Goal: Information Seeking & Learning: Get advice/opinions

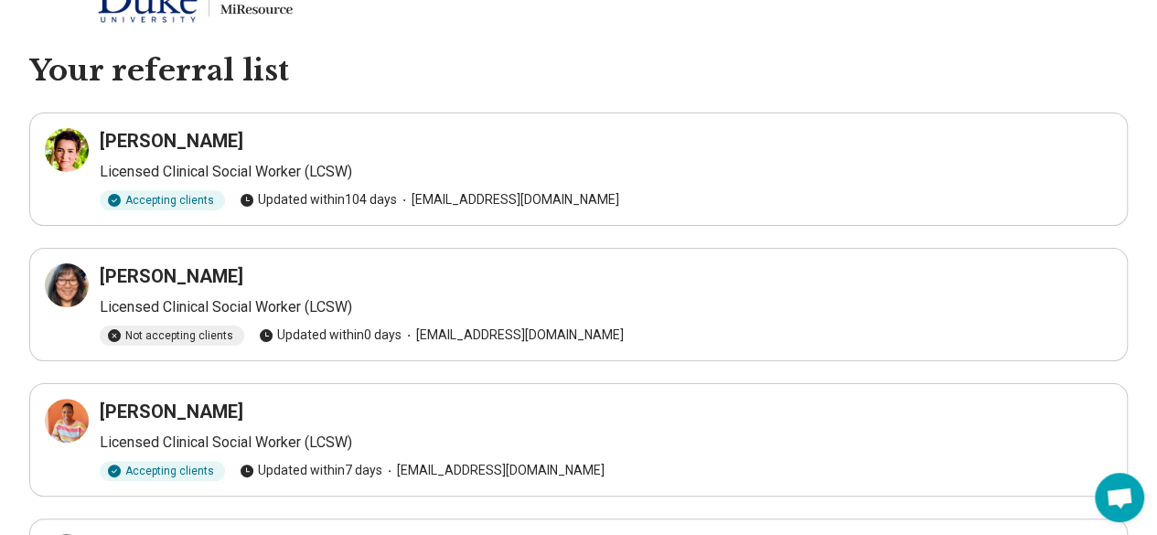
scroll to position [32, 0]
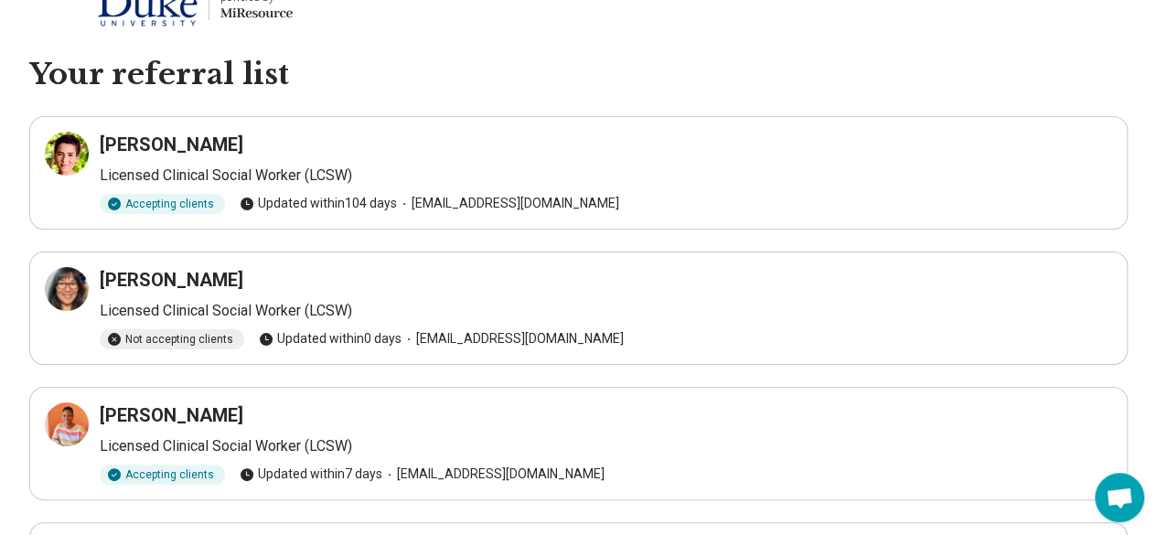
click at [155, 156] on div "Heath Williams Licensed Clinical Social Worker (LCSW) Accepting clients Updated…" at bounding box center [579, 173] width 1068 height 82
click at [66, 155] on icon at bounding box center [67, 154] width 22 height 22
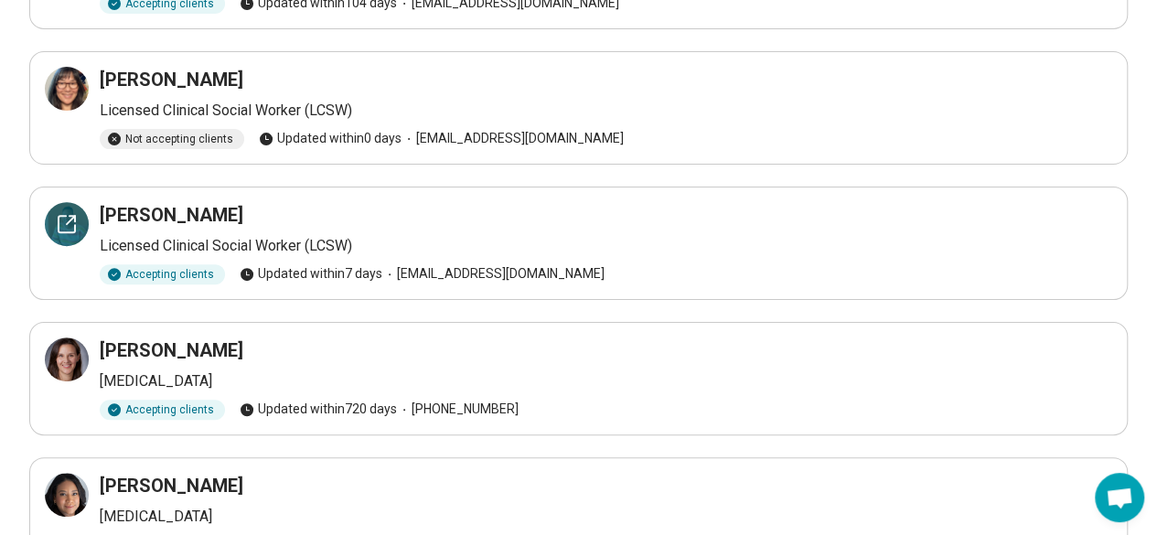
click at [60, 228] on icon at bounding box center [67, 224] width 22 height 22
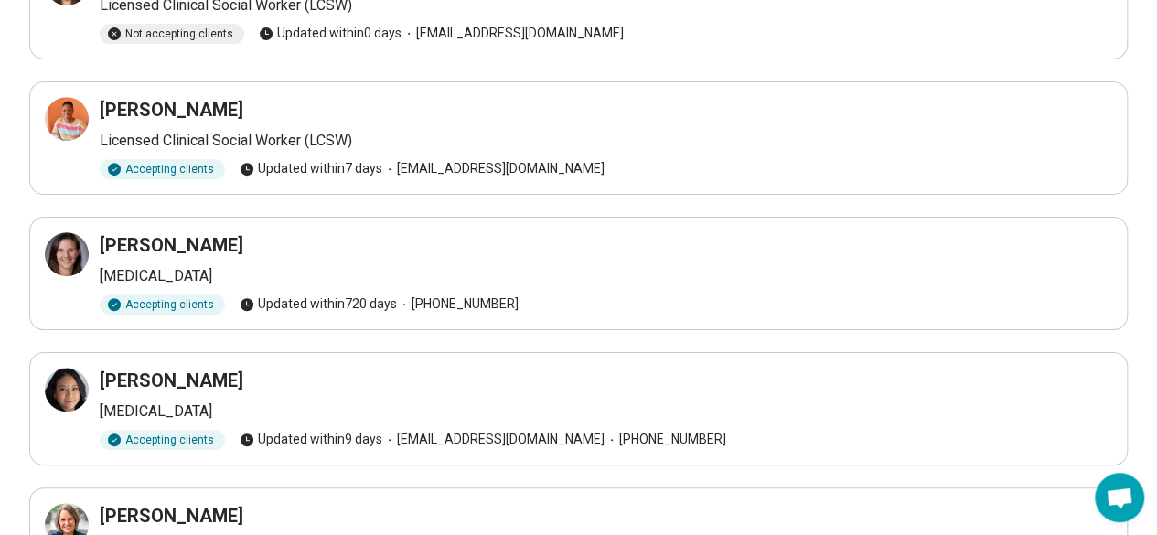
scroll to position [381, 0]
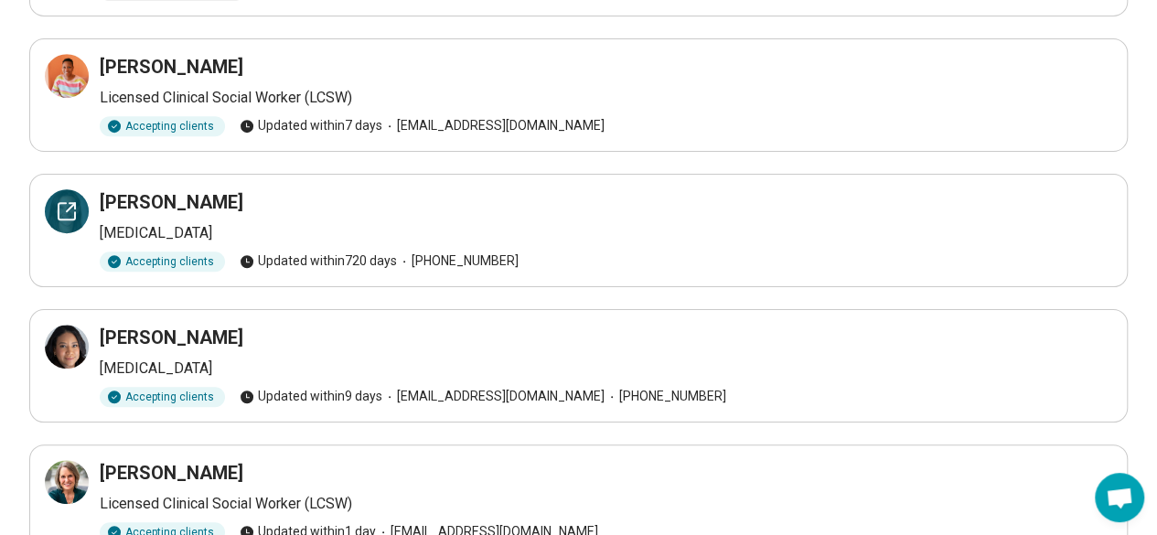
click at [57, 222] on div at bounding box center [67, 211] width 44 height 44
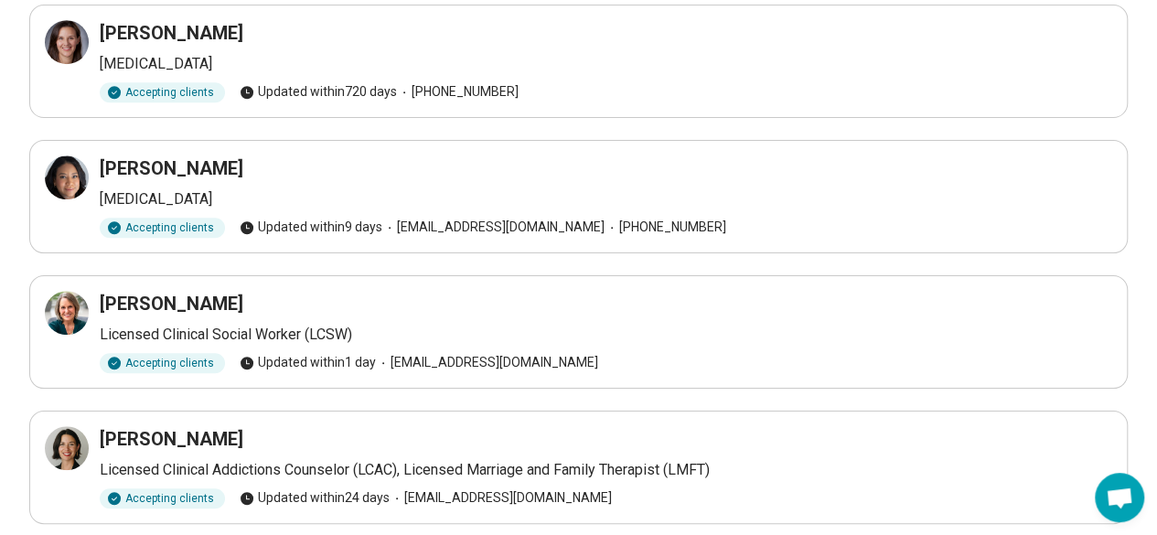
scroll to position [625, 0]
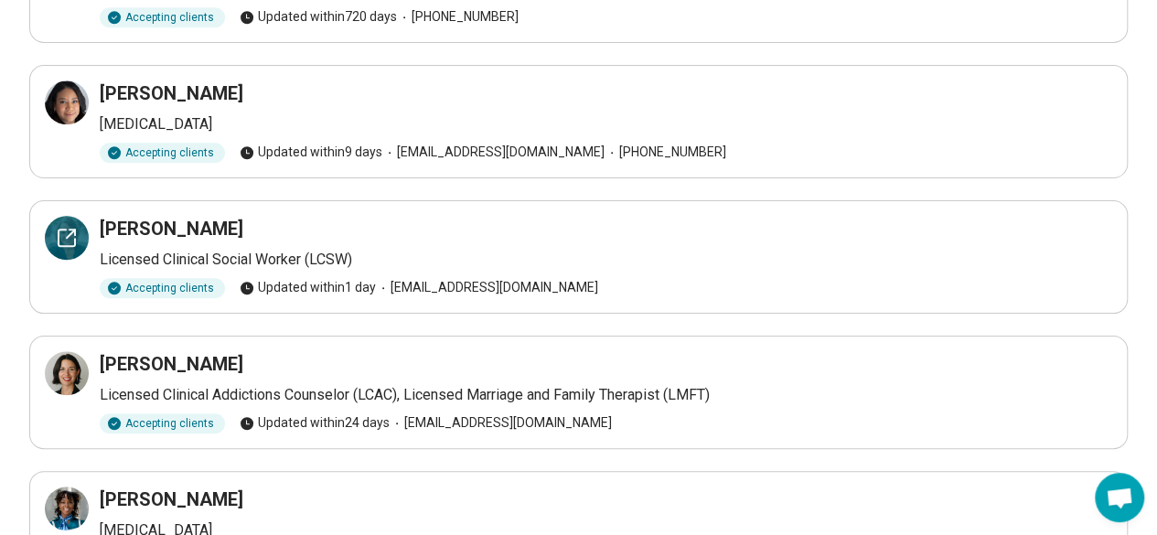
click at [64, 233] on icon at bounding box center [67, 238] width 22 height 22
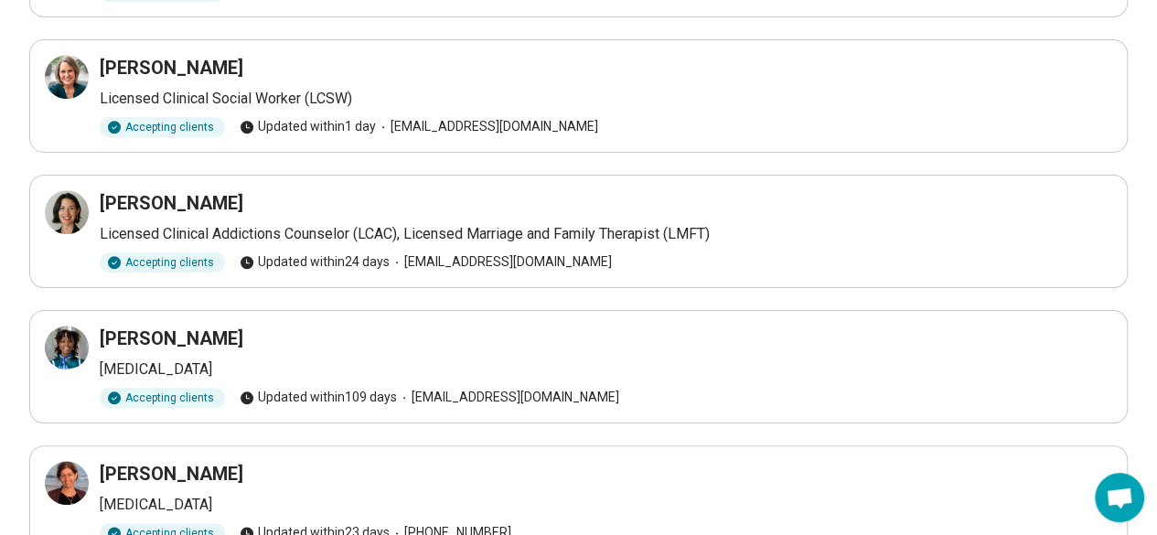
scroll to position [828, 0]
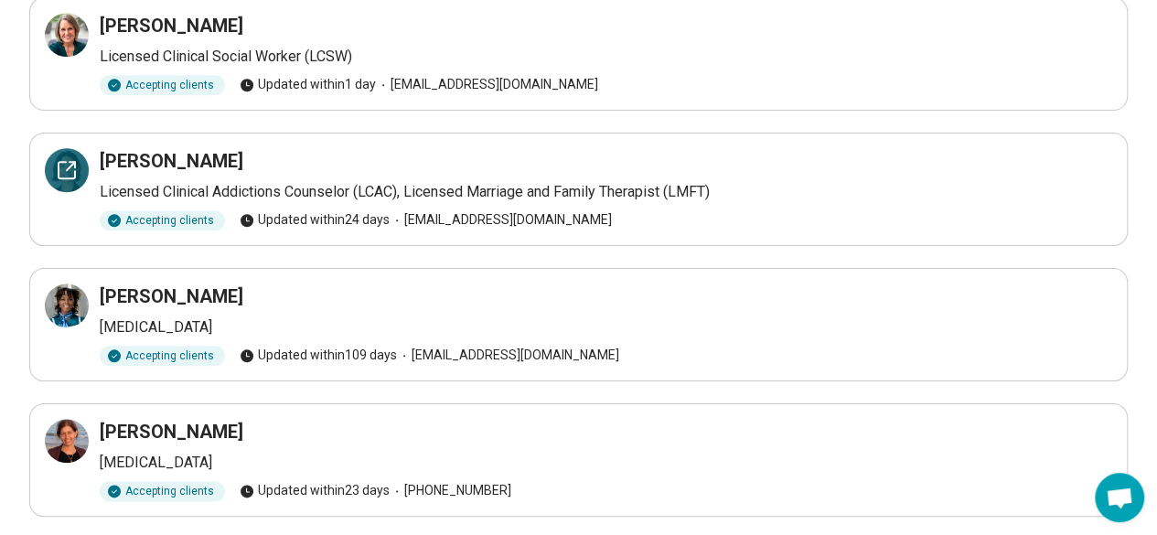
click at [62, 178] on div at bounding box center [67, 170] width 44 height 44
click at [68, 305] on icon at bounding box center [67, 306] width 22 height 22
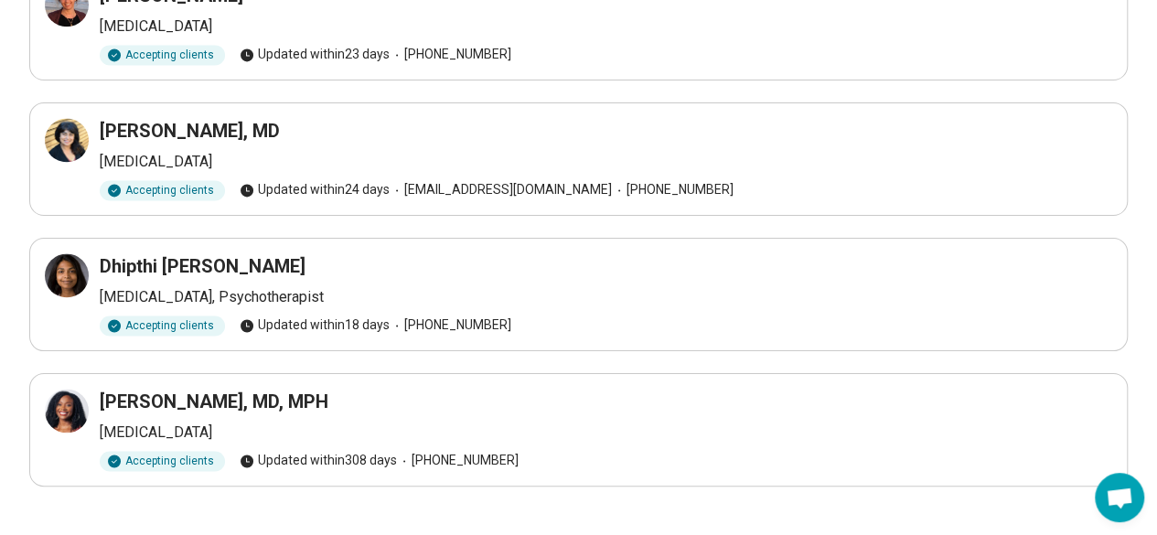
scroll to position [1281, 0]
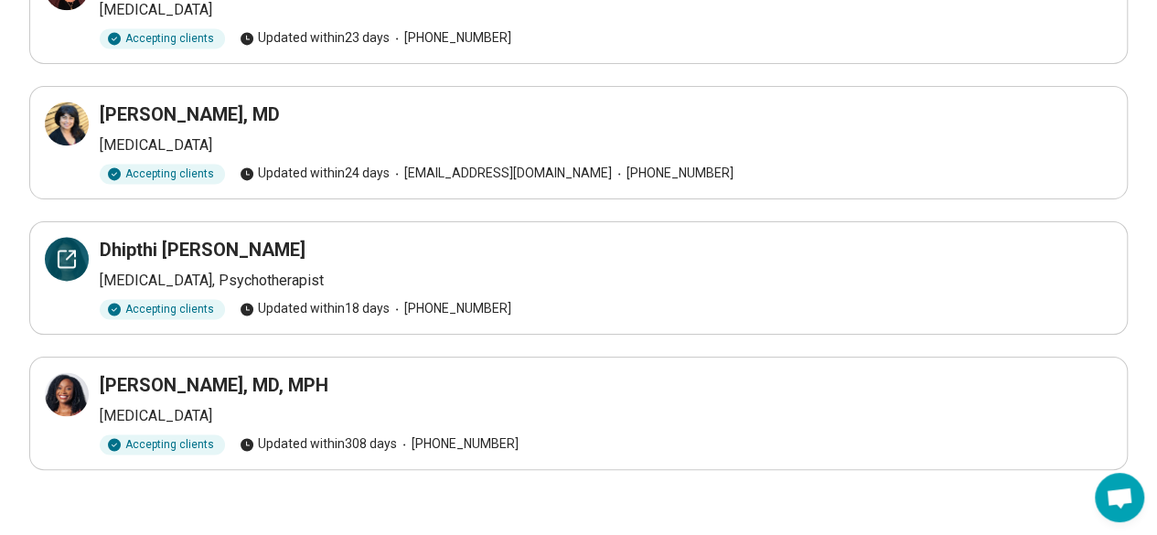
click at [59, 259] on icon at bounding box center [67, 259] width 16 height 16
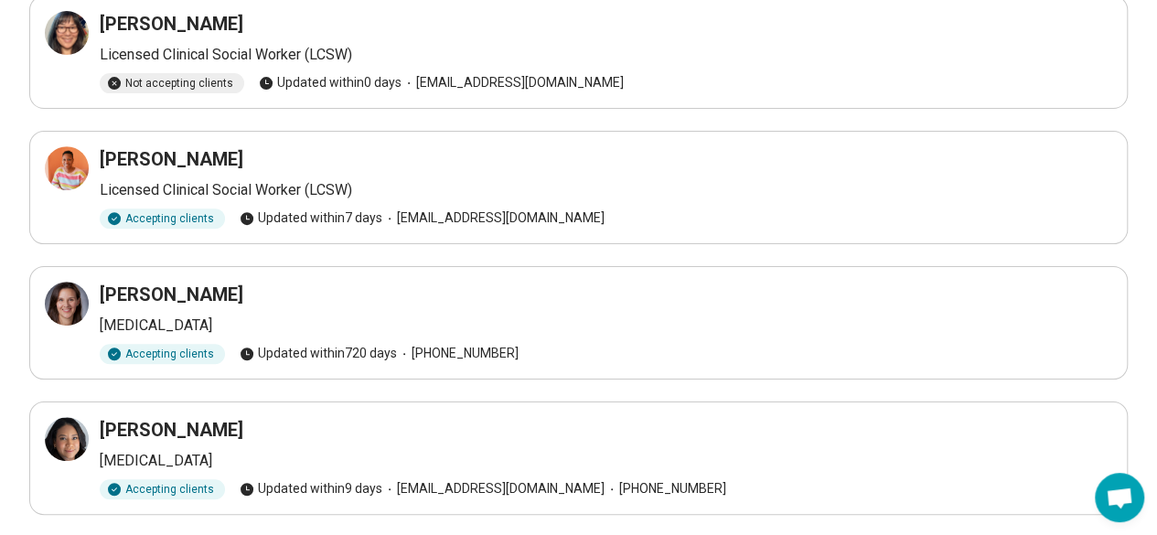
scroll to position [290, 0]
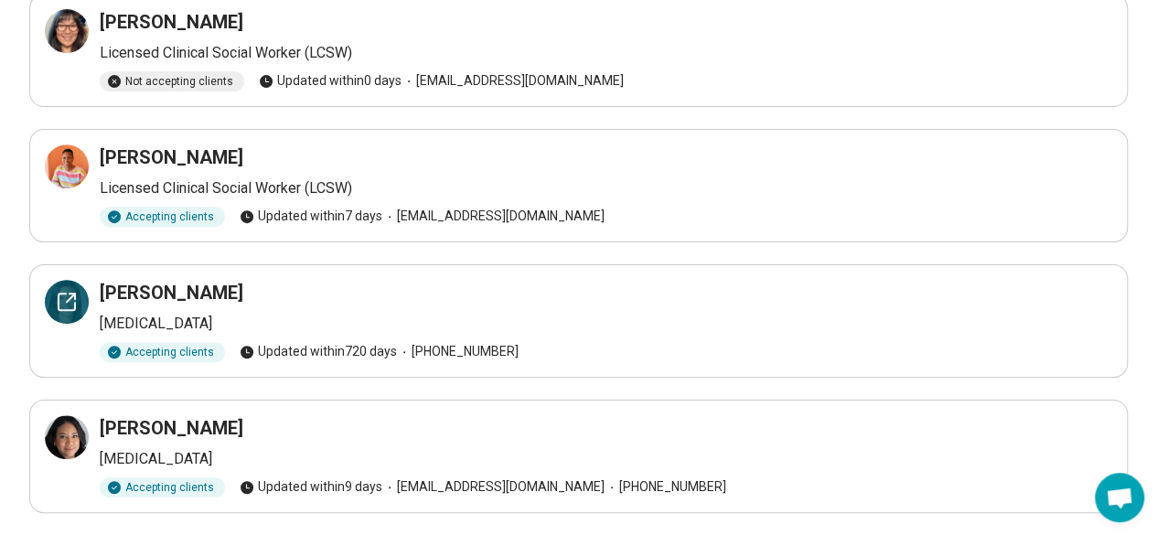
click at [59, 304] on icon at bounding box center [67, 302] width 16 height 16
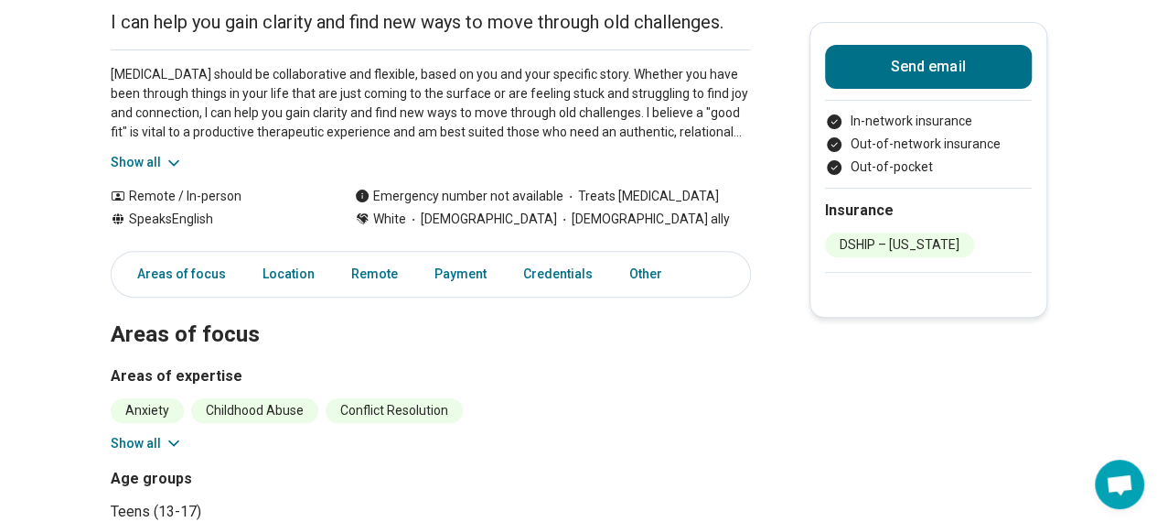
scroll to position [204, 0]
click at [166, 154] on button "Show all" at bounding box center [147, 161] width 72 height 19
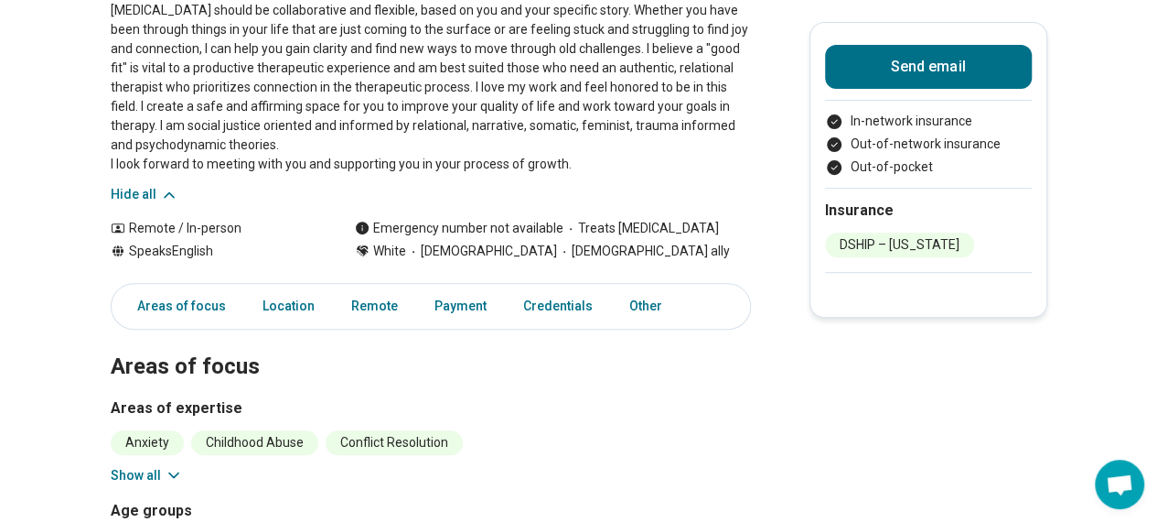
scroll to position [268, 0]
click at [137, 471] on button "Show all" at bounding box center [147, 474] width 72 height 19
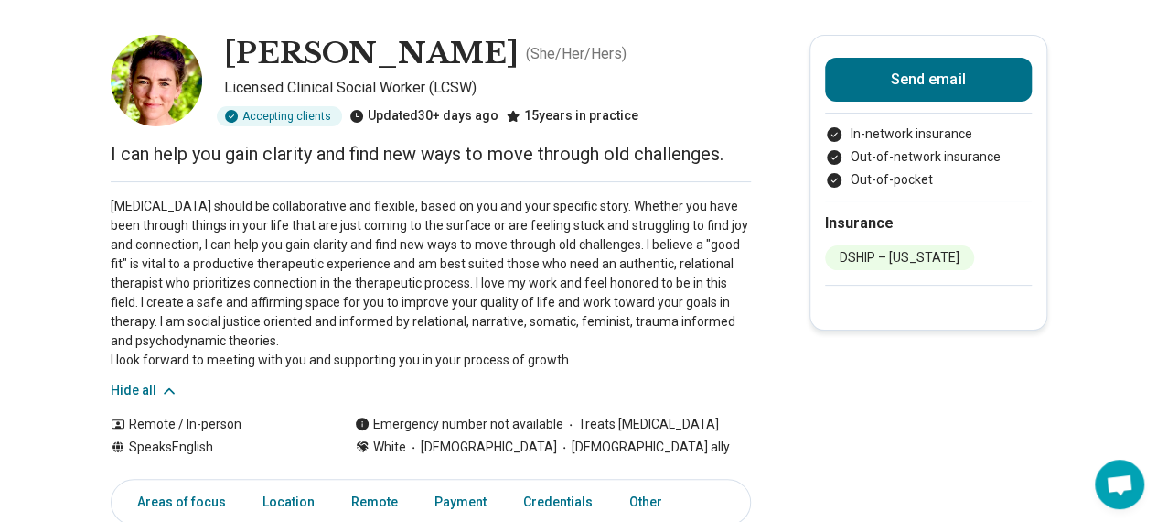
scroll to position [0, 0]
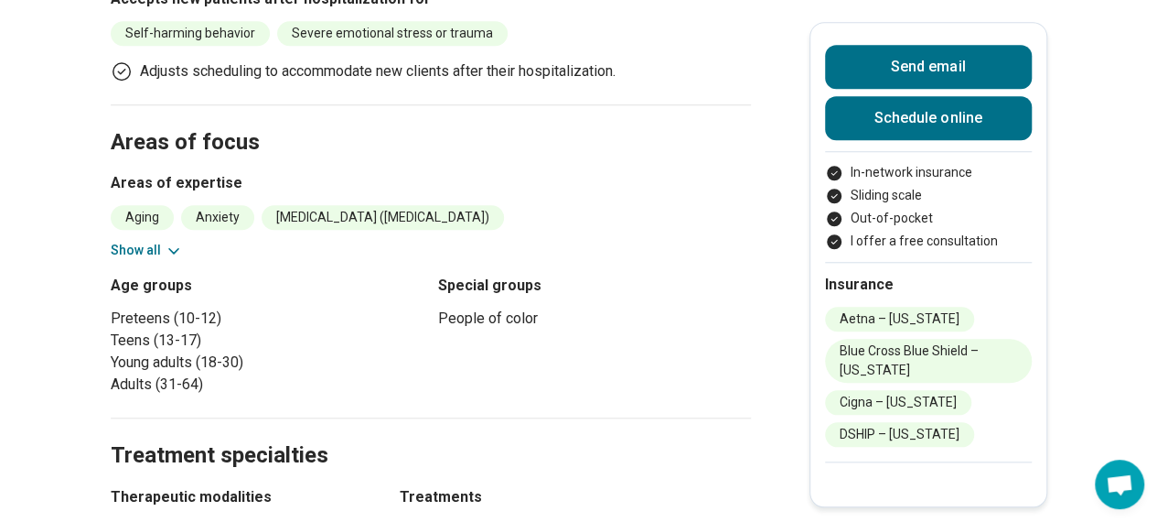
scroll to position [745, 0]
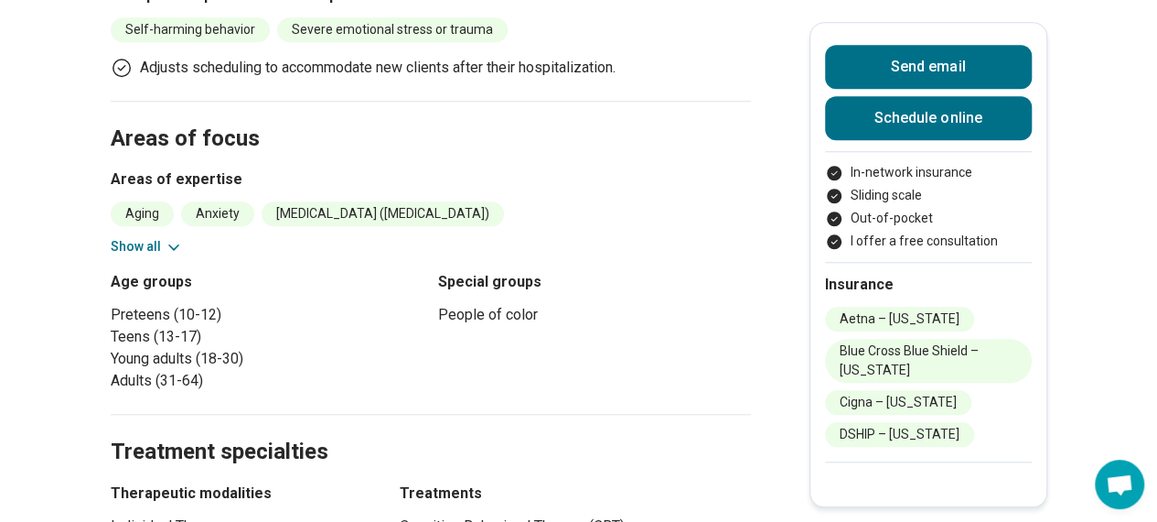
click at [146, 244] on button "Show all" at bounding box center [147, 246] width 72 height 19
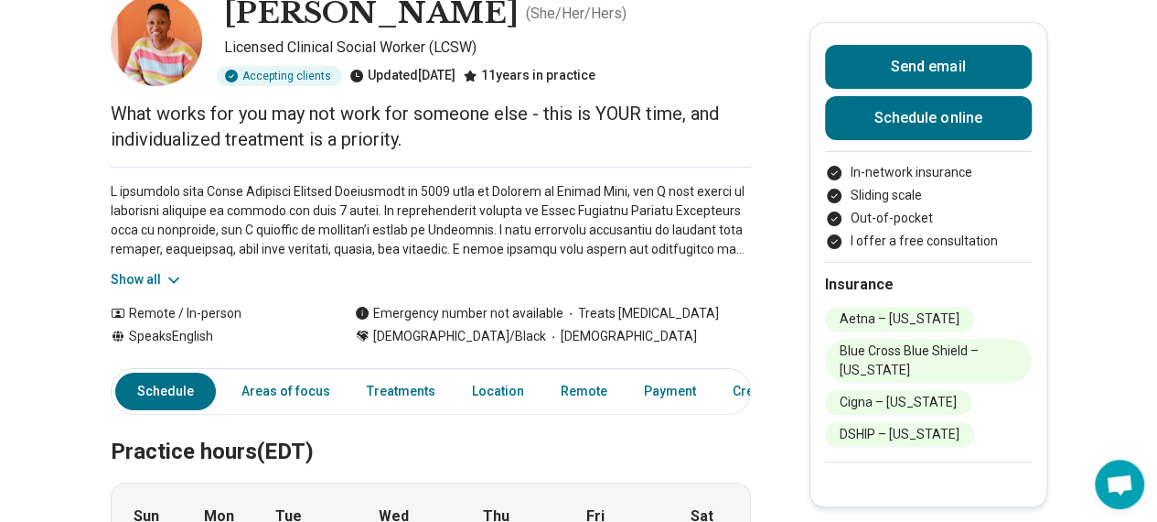
scroll to position [111, 0]
click at [156, 283] on button "Show all" at bounding box center [147, 280] width 72 height 19
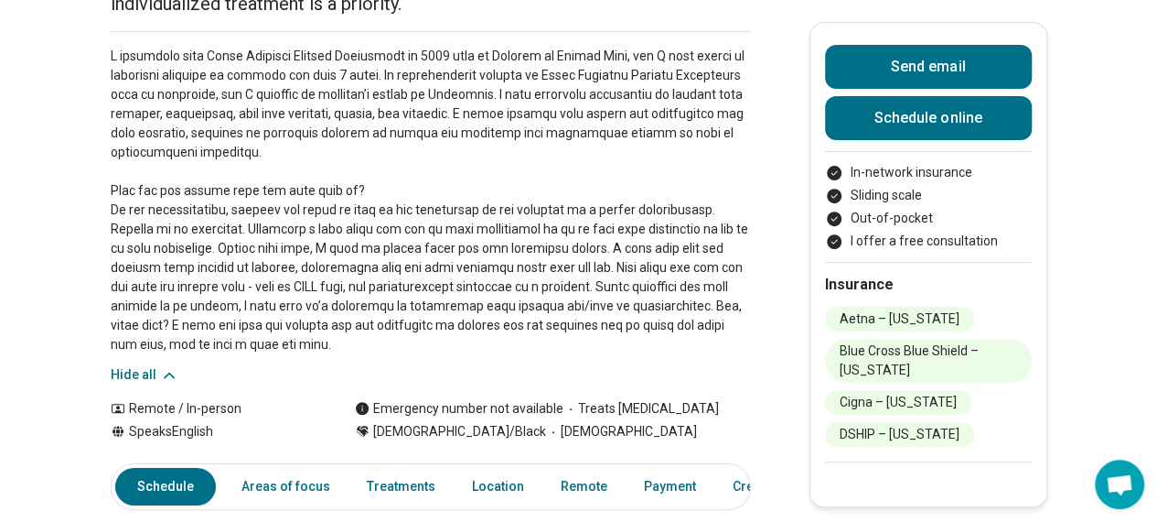
scroll to position [248, 0]
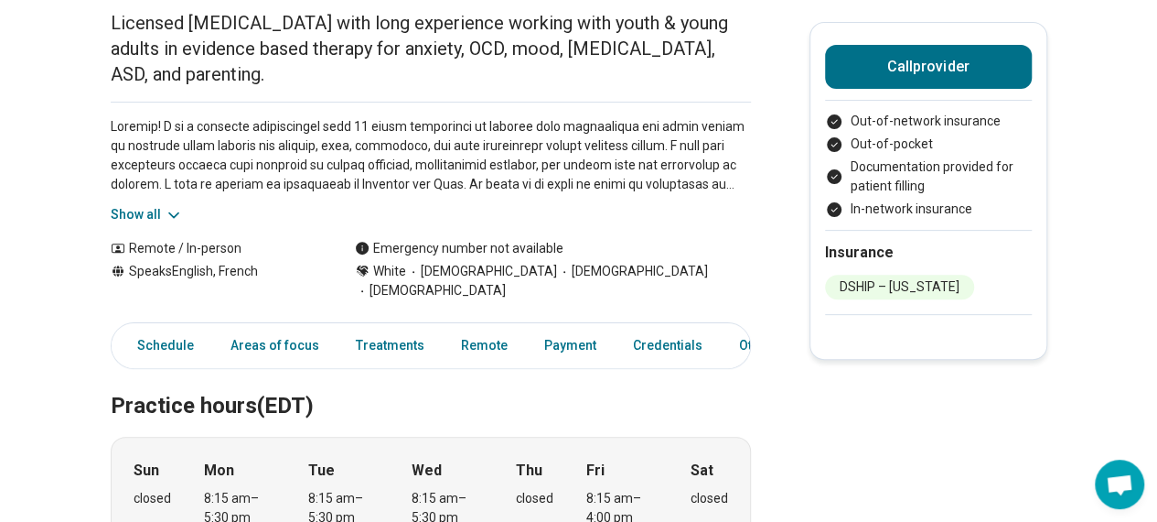
scroll to position [204, 0]
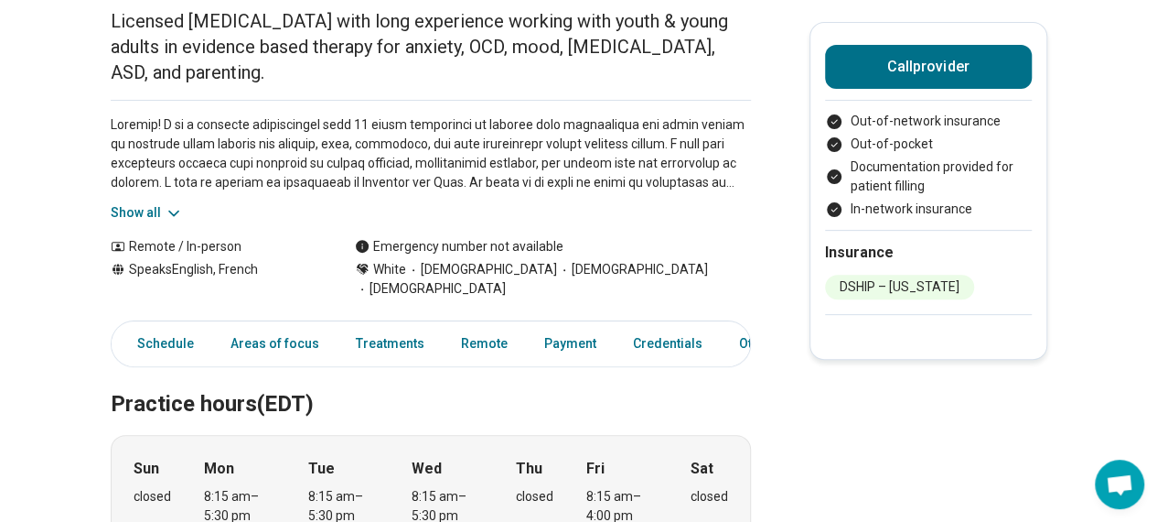
click at [183, 204] on icon at bounding box center [174, 213] width 18 height 18
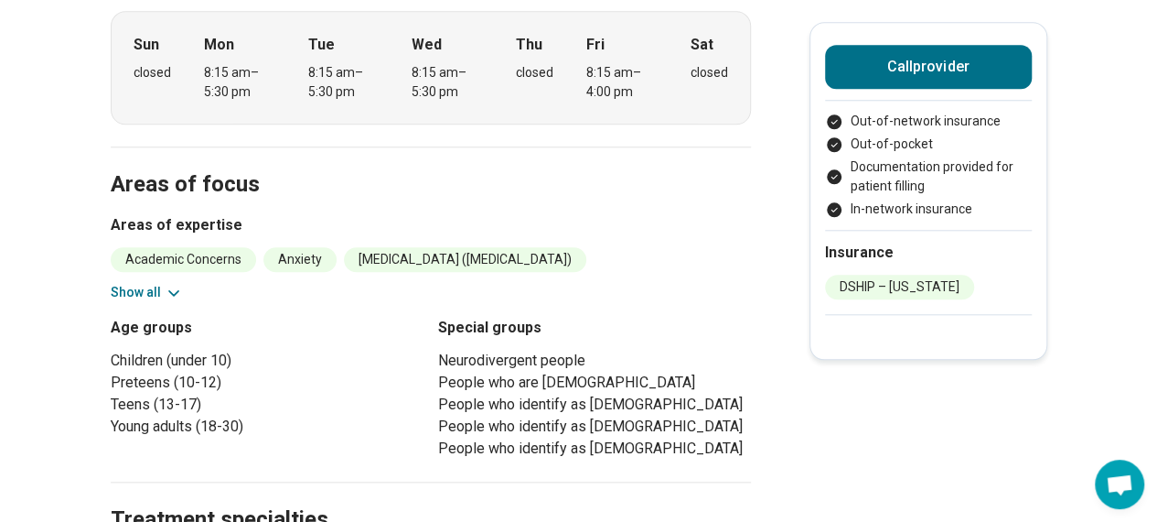
scroll to position [821, 0]
click at [142, 282] on button "Show all" at bounding box center [147, 291] width 72 height 19
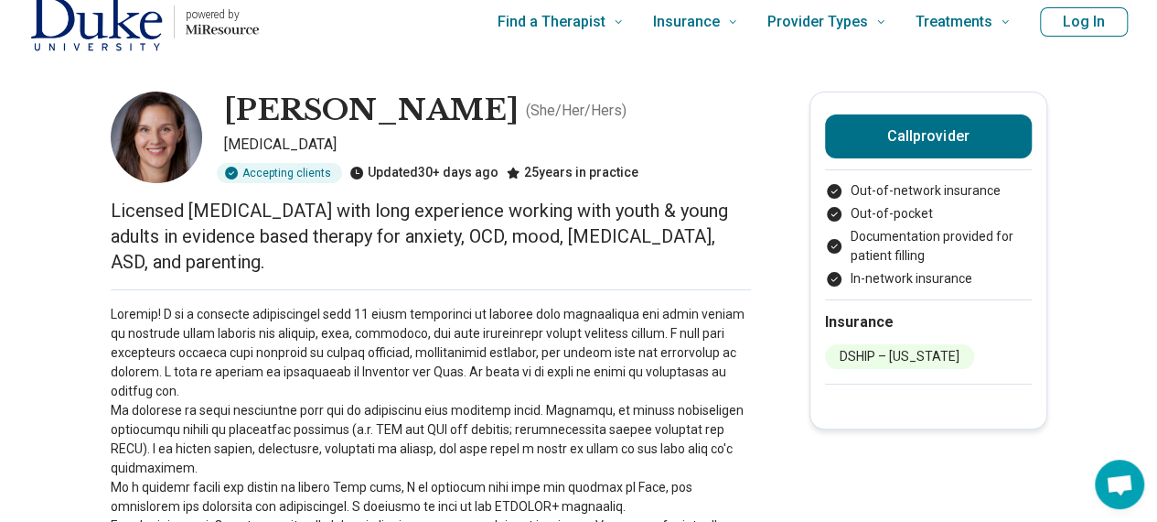
scroll to position [16, 0]
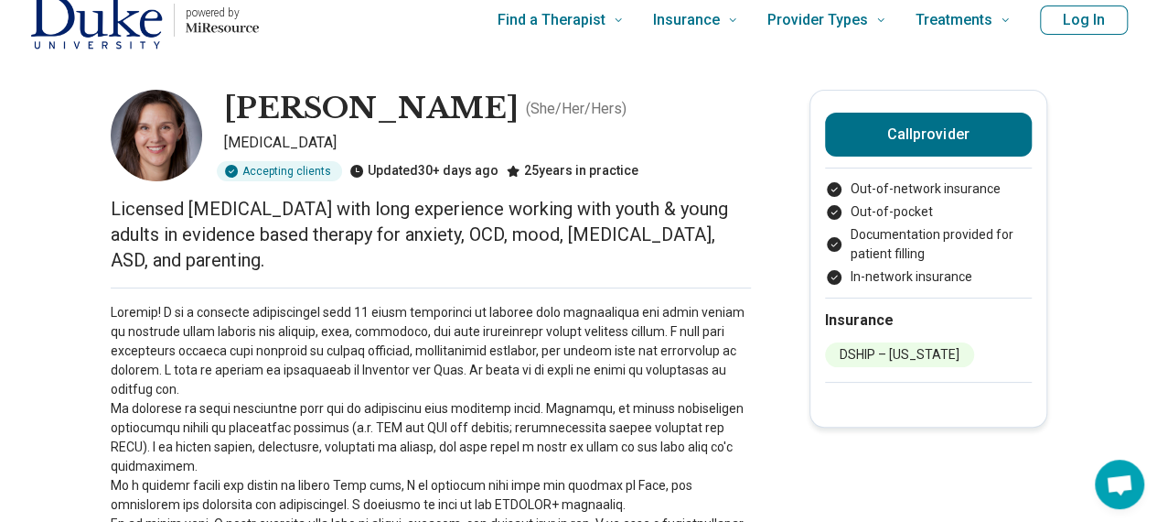
click at [1112, 16] on button "Log In" at bounding box center [1084, 19] width 88 height 29
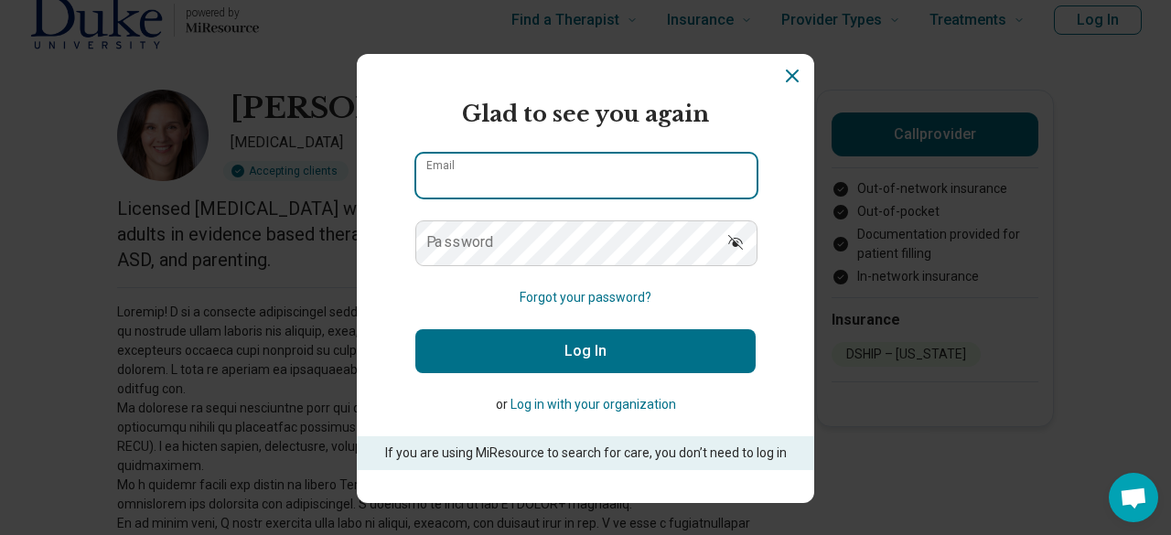
click at [649, 167] on input "Email" at bounding box center [586, 176] width 340 height 44
drag, startPoint x: 629, startPoint y: 166, endPoint x: 310, endPoint y: 204, distance: 321.6
click at [310, 204] on div "**********" at bounding box center [585, 267] width 1171 height 535
type input "**********"
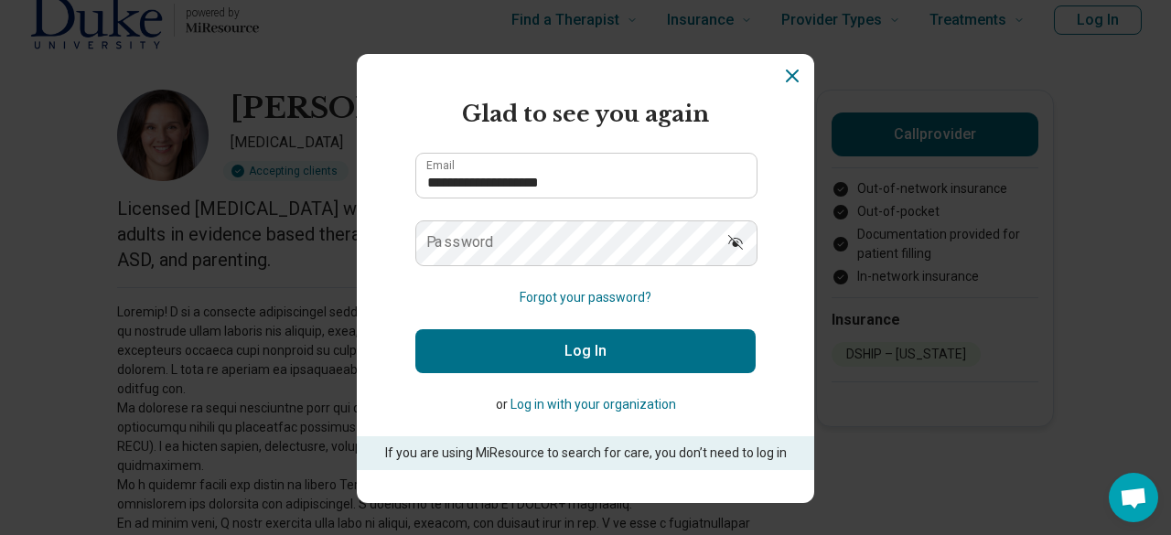
click at [360, 238] on section "**********" at bounding box center [585, 278] width 457 height 449
click at [788, 78] on icon "Dismiss" at bounding box center [792, 75] width 11 height 11
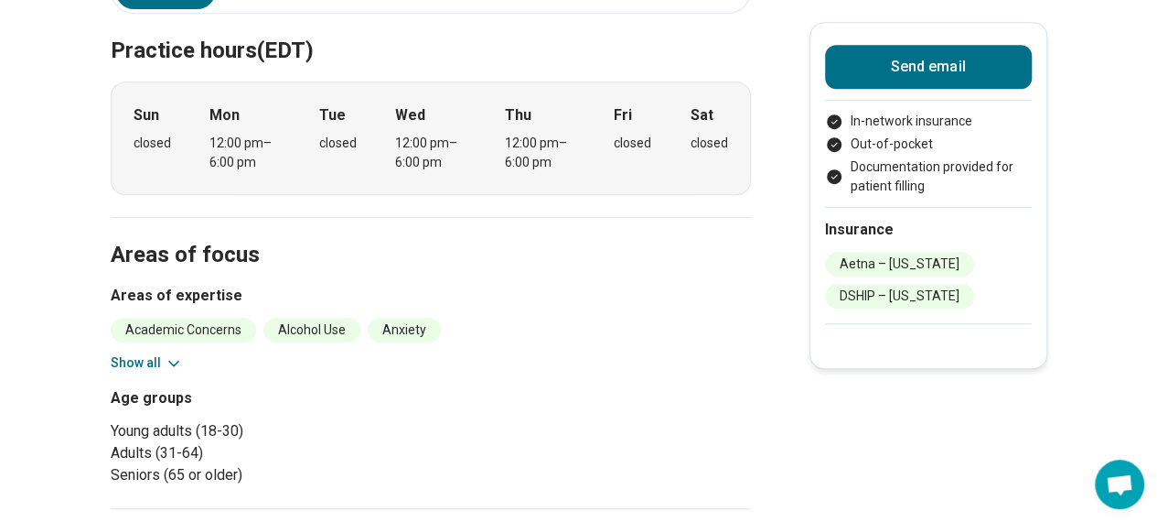
scroll to position [566, 0]
click at [120, 352] on button "Show all" at bounding box center [147, 361] width 72 height 19
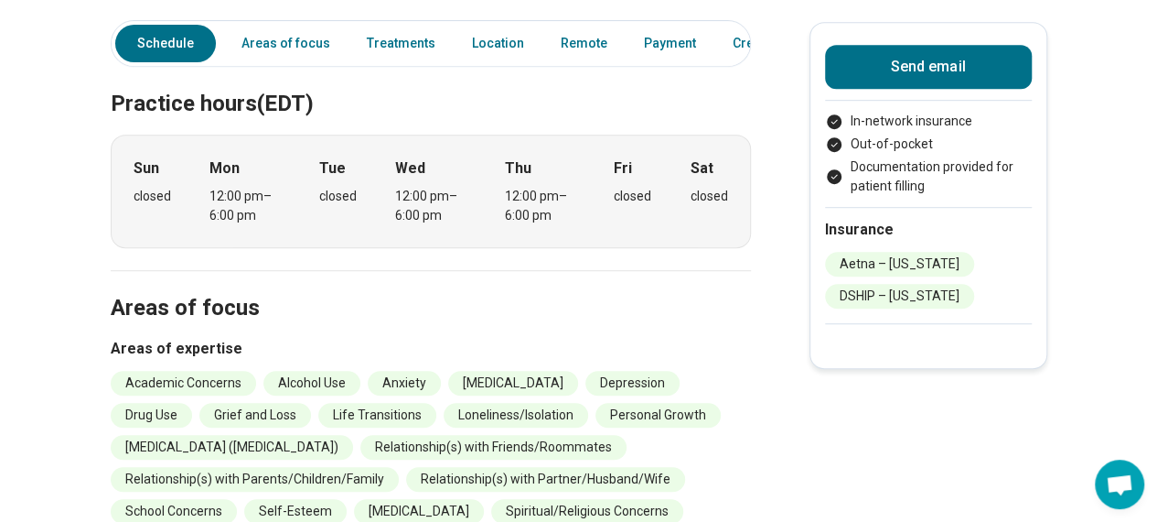
scroll to position [511, 0]
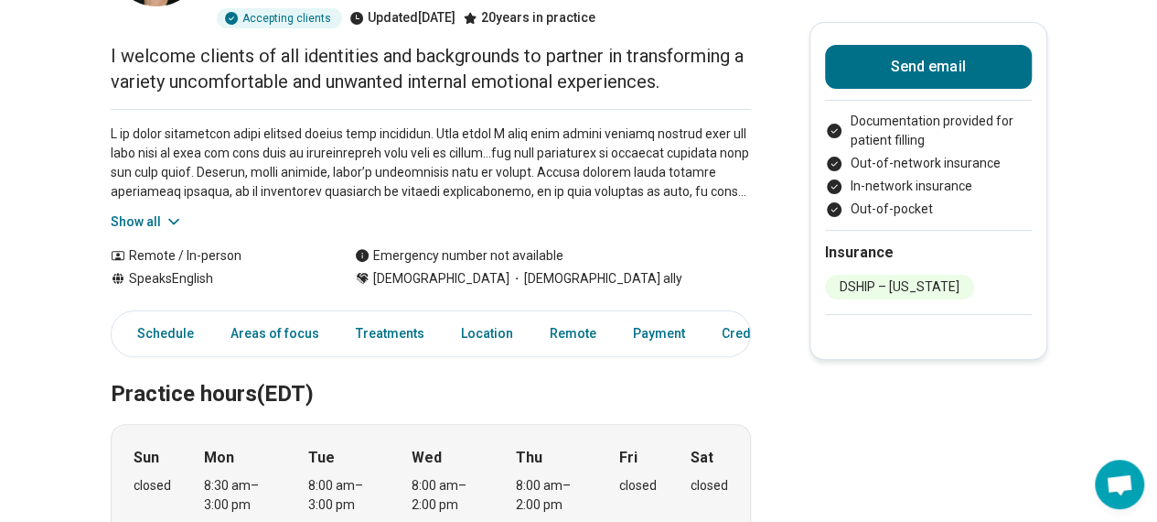
scroll to position [195, 0]
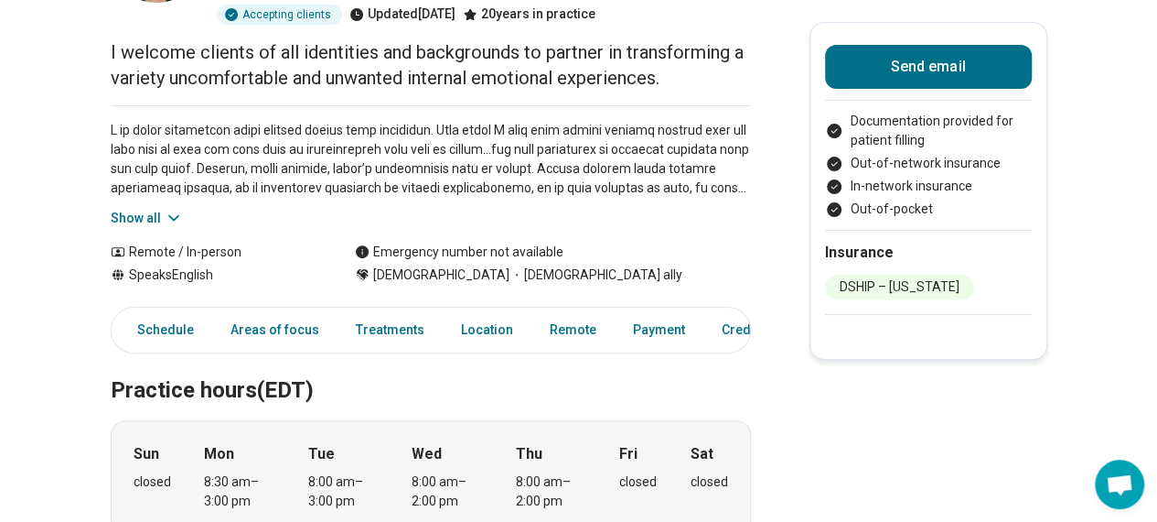
click at [124, 220] on button "Show all" at bounding box center [147, 218] width 72 height 19
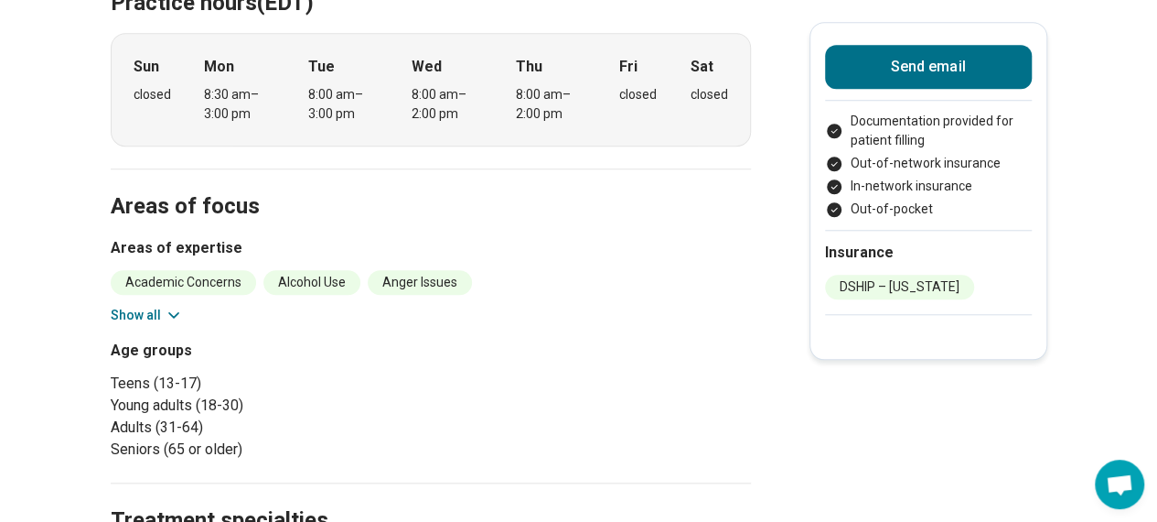
scroll to position [756, 0]
click at [149, 305] on button "Show all" at bounding box center [147, 314] width 72 height 19
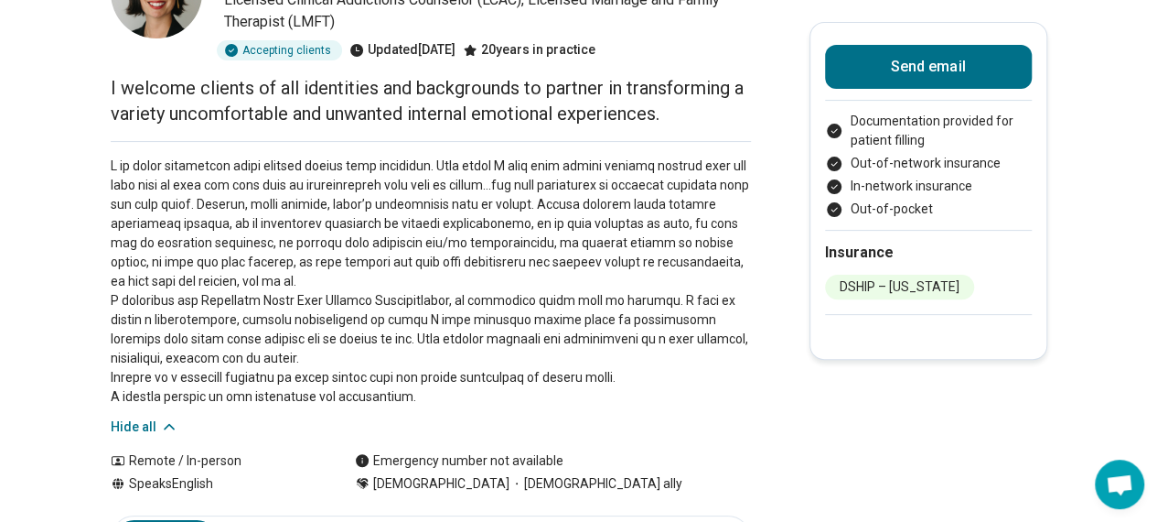
scroll to position [156, 0]
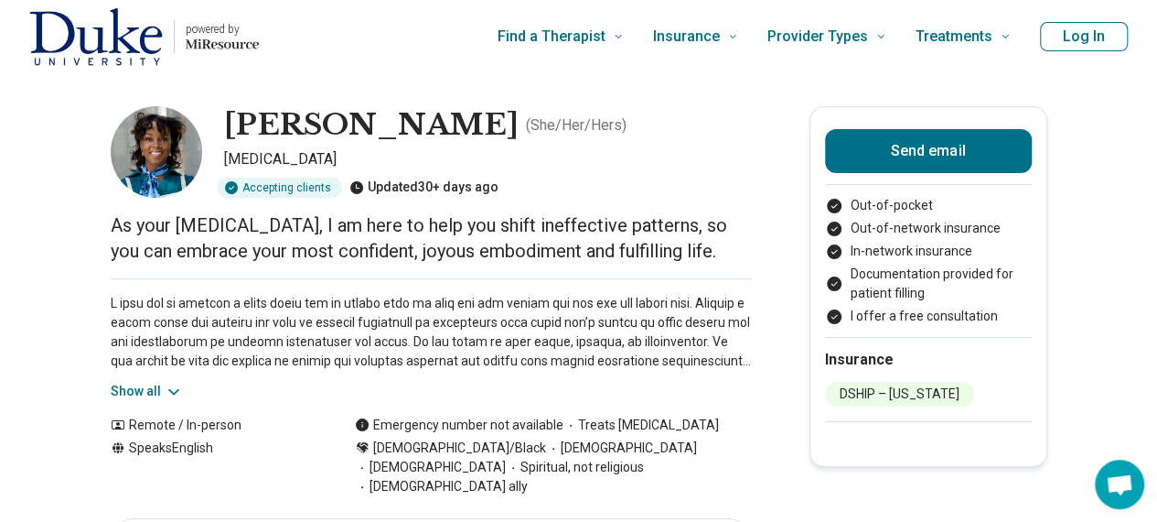
click at [121, 386] on button "Show all" at bounding box center [147, 391] width 72 height 19
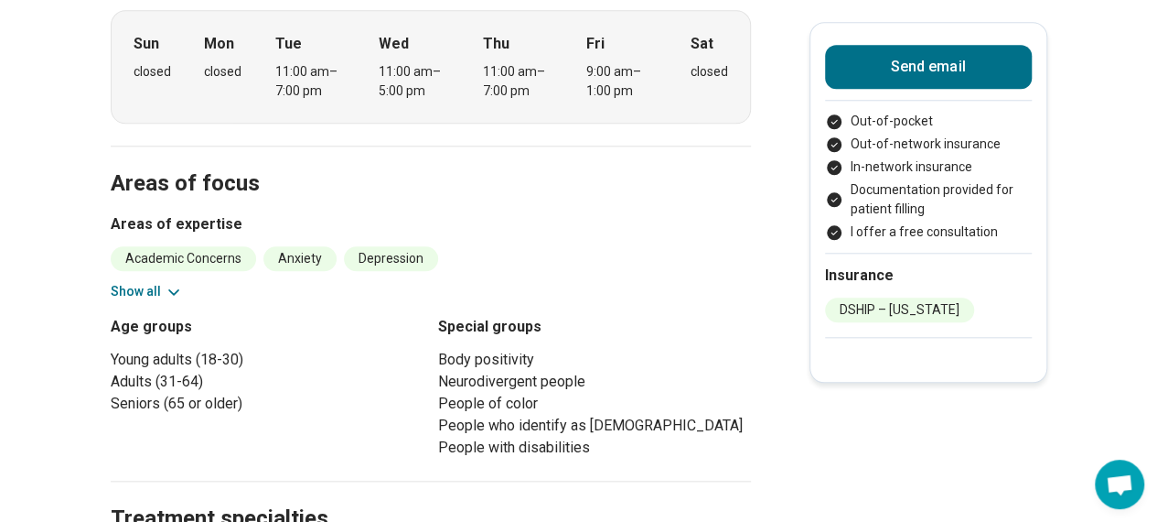
scroll to position [819, 0]
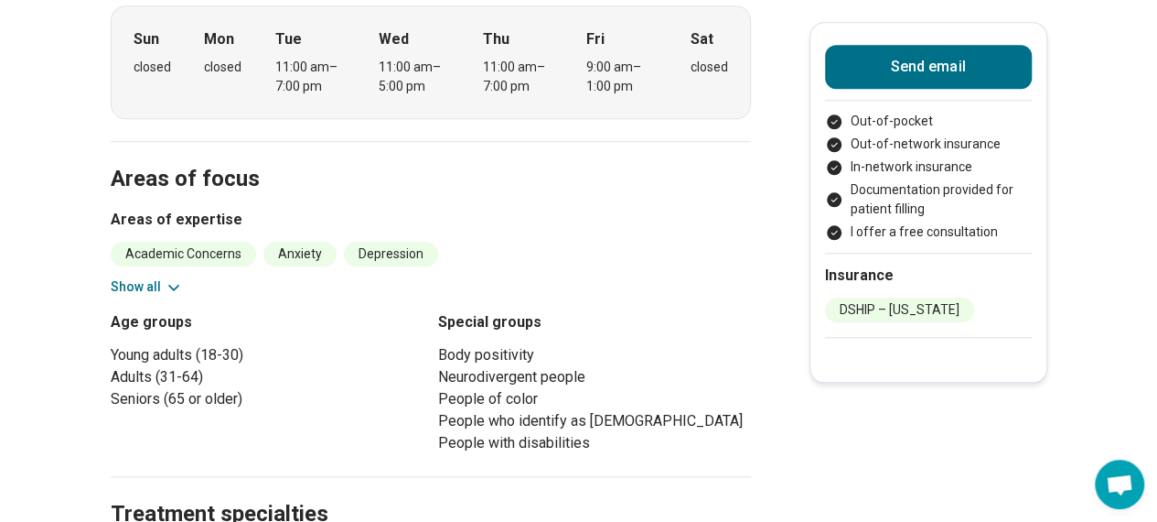
click at [158, 277] on button "Show all" at bounding box center [147, 286] width 72 height 19
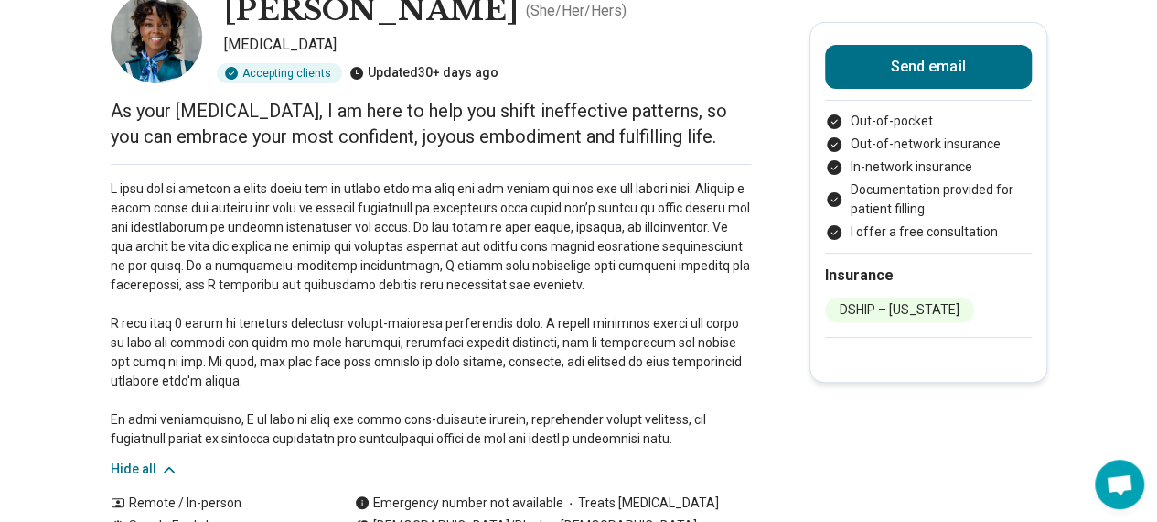
scroll to position [116, 0]
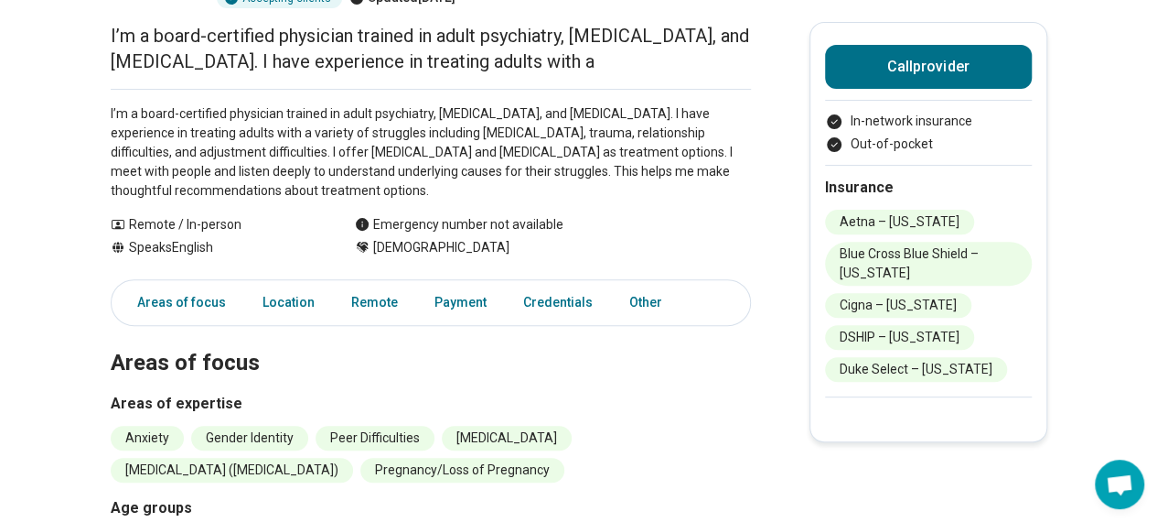
scroll to position [230, 0]
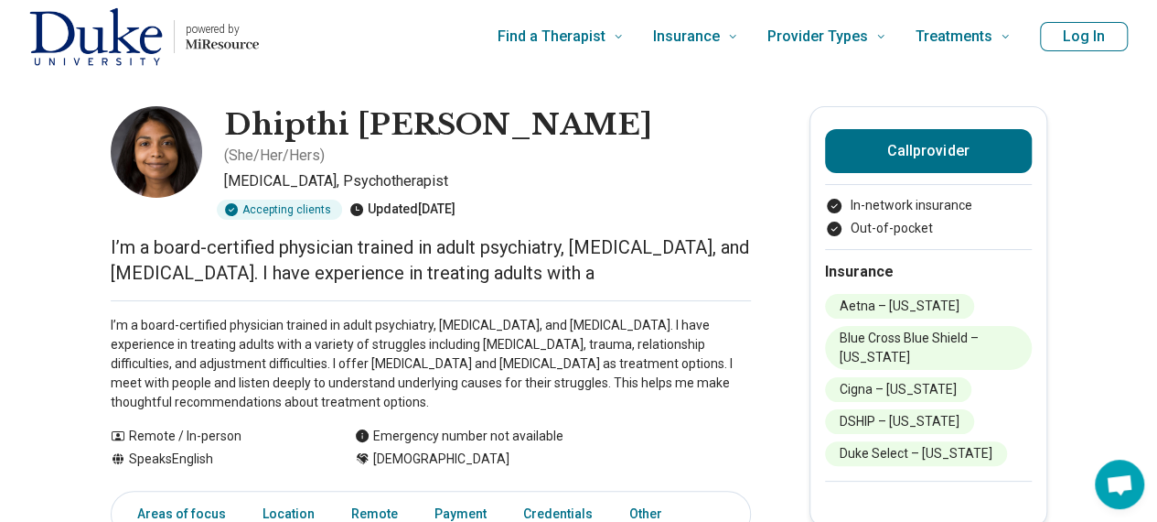
scroll to position [379, 0]
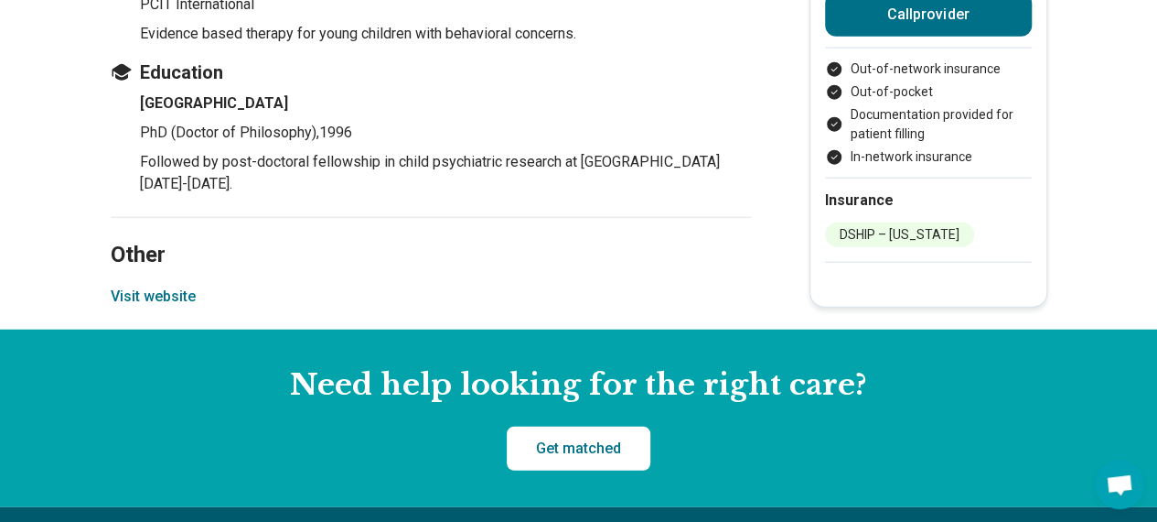
scroll to position [2225, 0]
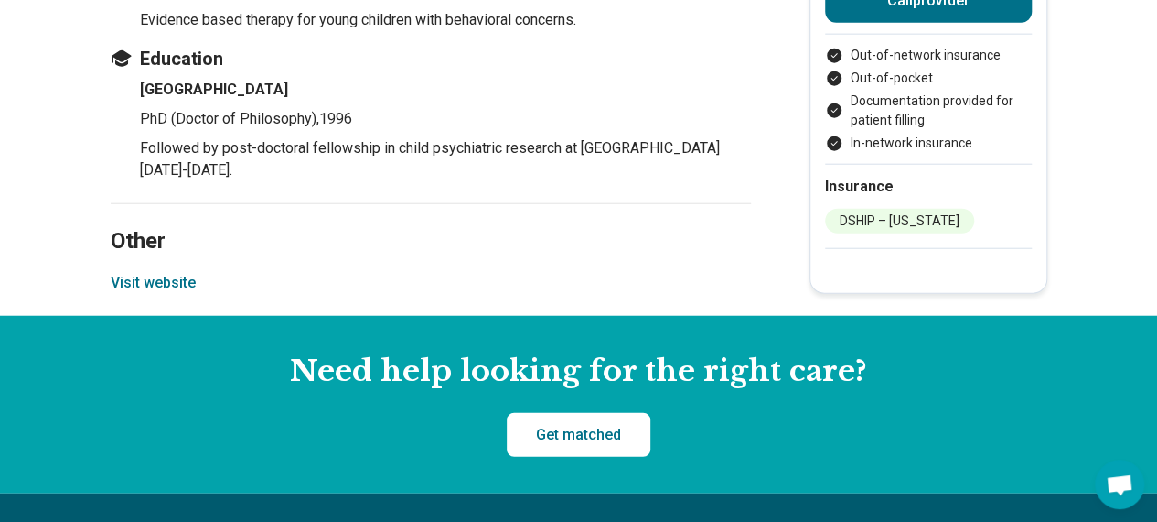
click at [145, 272] on button "Visit website" at bounding box center [153, 283] width 85 height 22
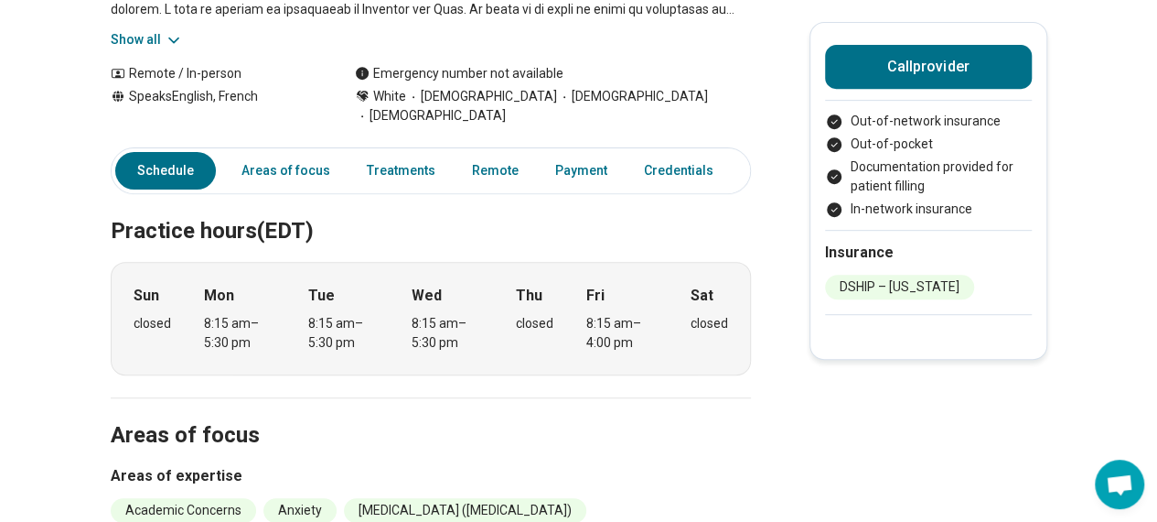
scroll to position [371, 0]
